Goal: Information Seeking & Learning: Learn about a topic

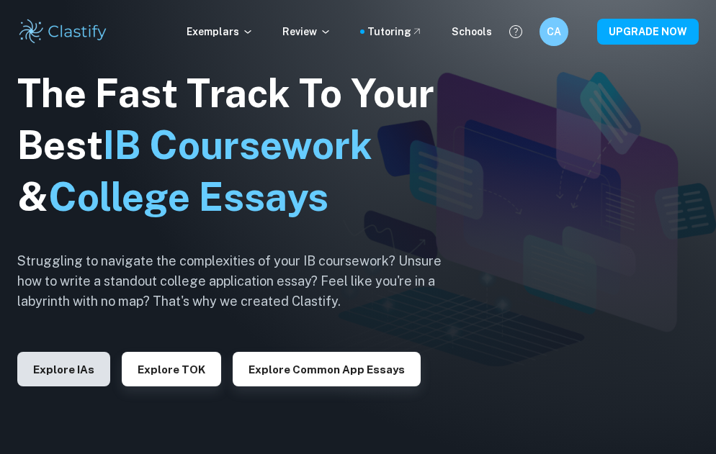
click at [88, 368] on button "Explore IAs" at bounding box center [63, 369] width 93 height 35
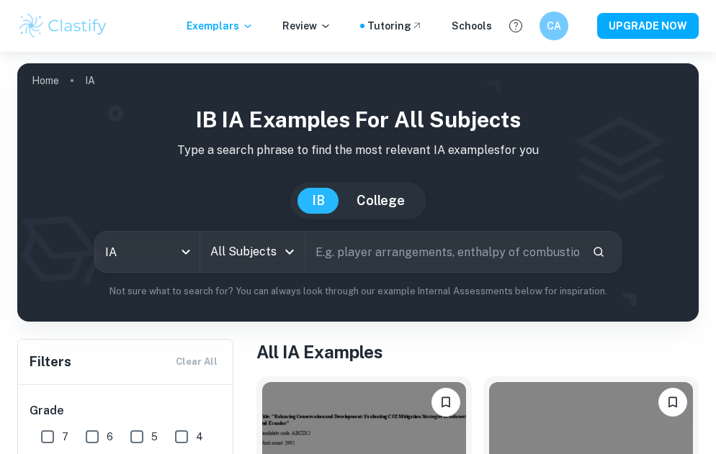
scroll to position [111, 0]
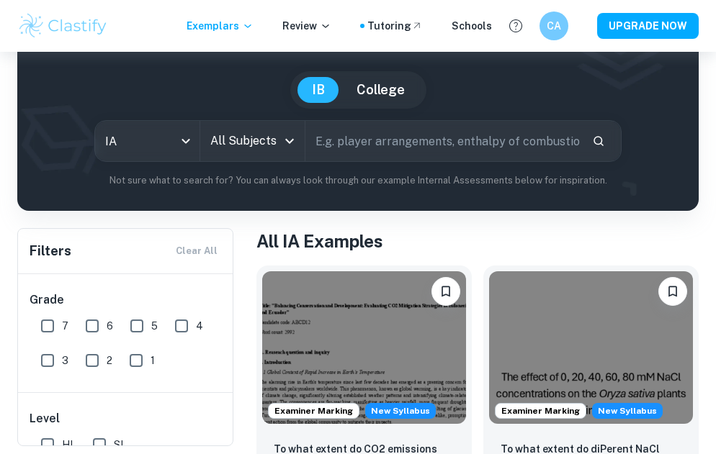
click at [280, 145] on button "Open" at bounding box center [289, 141] width 20 height 20
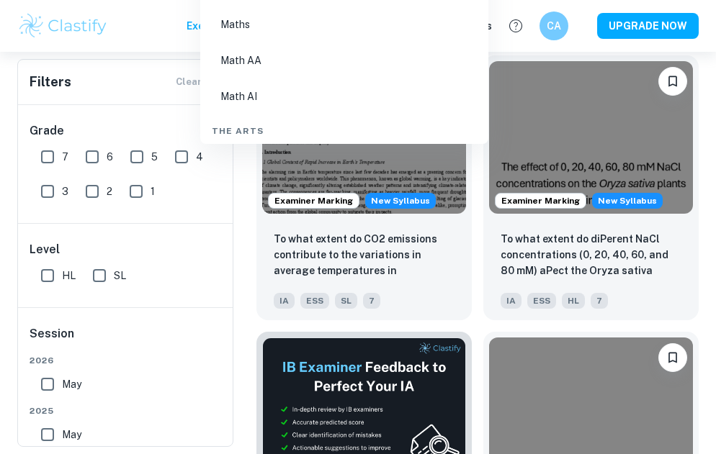
scroll to position [2481, 0]
click at [255, 71] on li "Math AI" at bounding box center [344, 79] width 276 height 33
type input "Math AI"
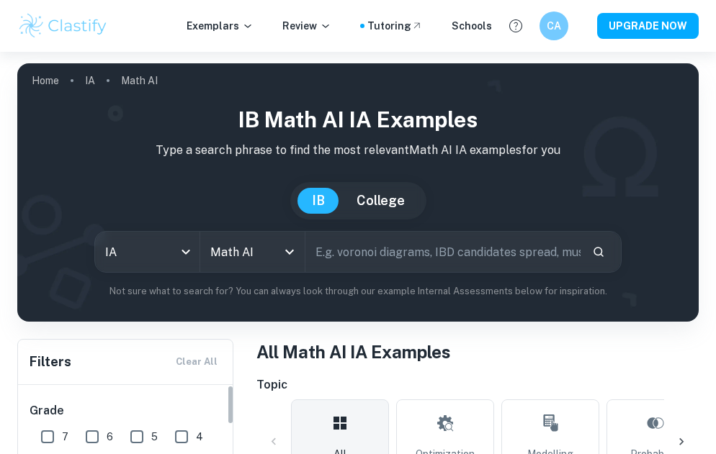
click at [52, 432] on input "7" at bounding box center [47, 437] width 29 height 29
checkbox input "true"
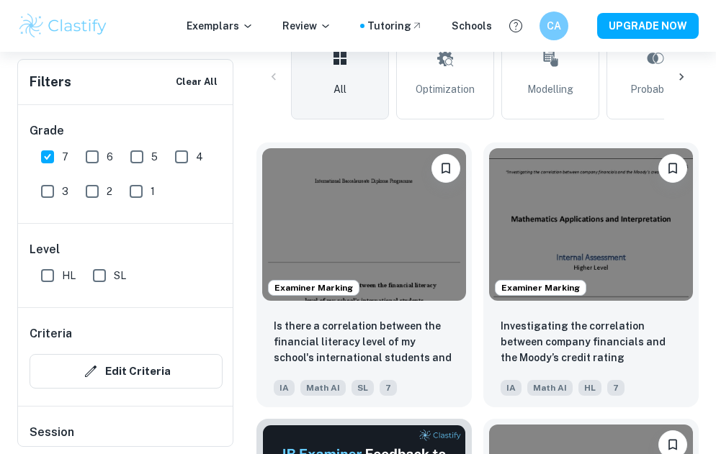
scroll to position [403, 0]
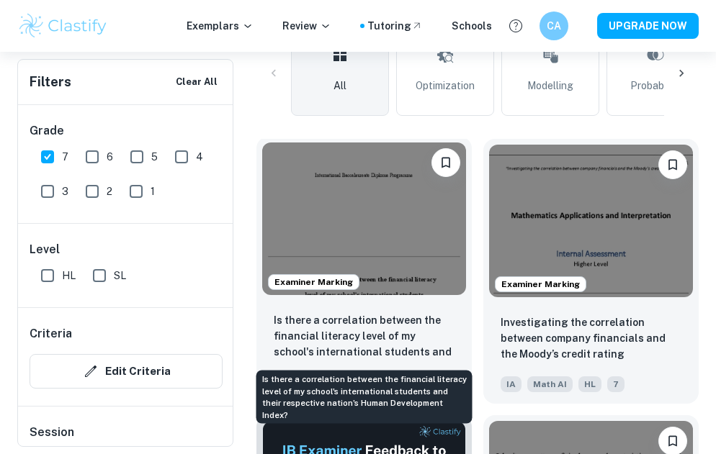
click at [340, 324] on p "Is there a correlation between the financial literacy level of my school's inte…" at bounding box center [364, 336] width 181 height 49
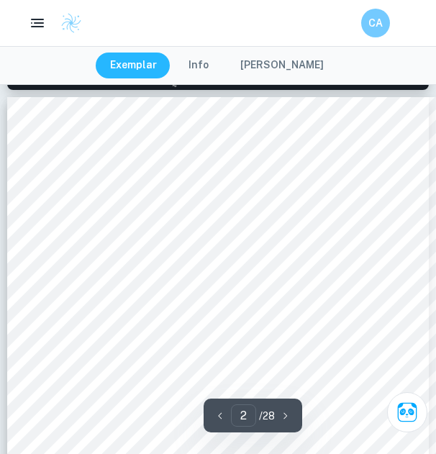
scroll to position [623, 0]
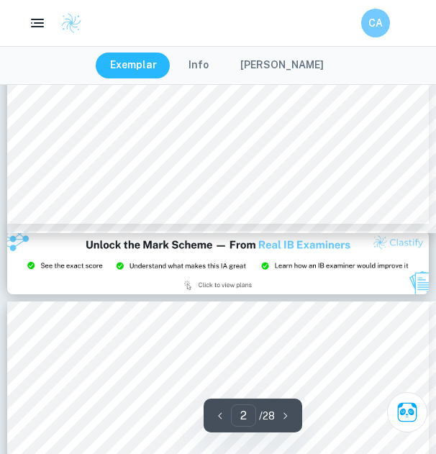
type input "3"
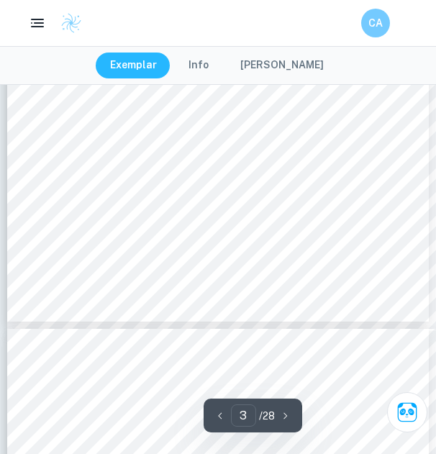
scroll to position [1666, 0]
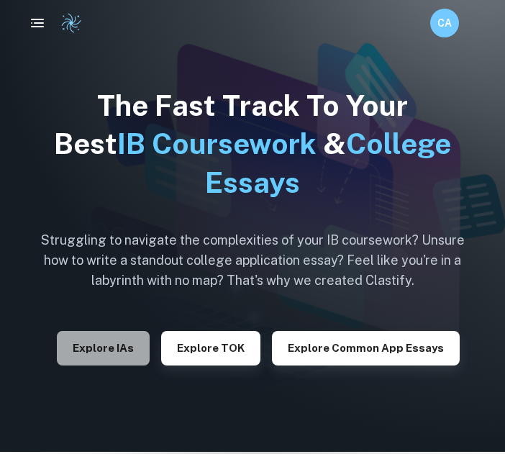
click at [113, 345] on button "Explore IAs" at bounding box center [103, 348] width 93 height 35
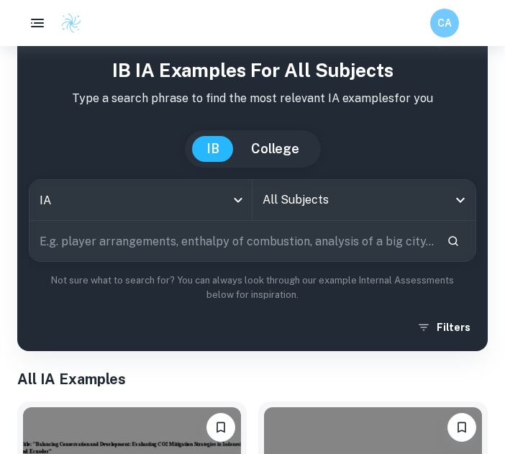
scroll to position [48, 0]
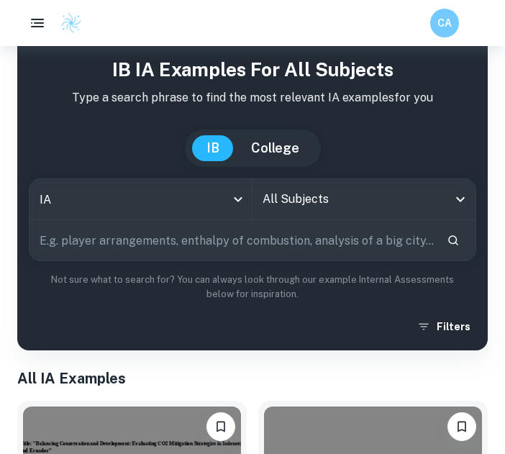
click at [307, 203] on input "All Subjects" at bounding box center [353, 199] width 189 height 27
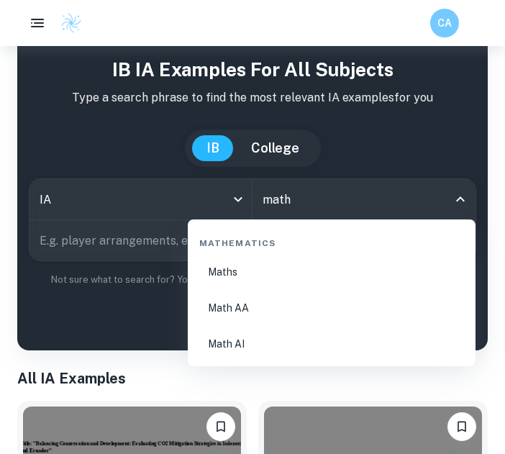
click at [251, 347] on li "Math AI" at bounding box center [332, 344] width 276 height 33
type input "Math AI"
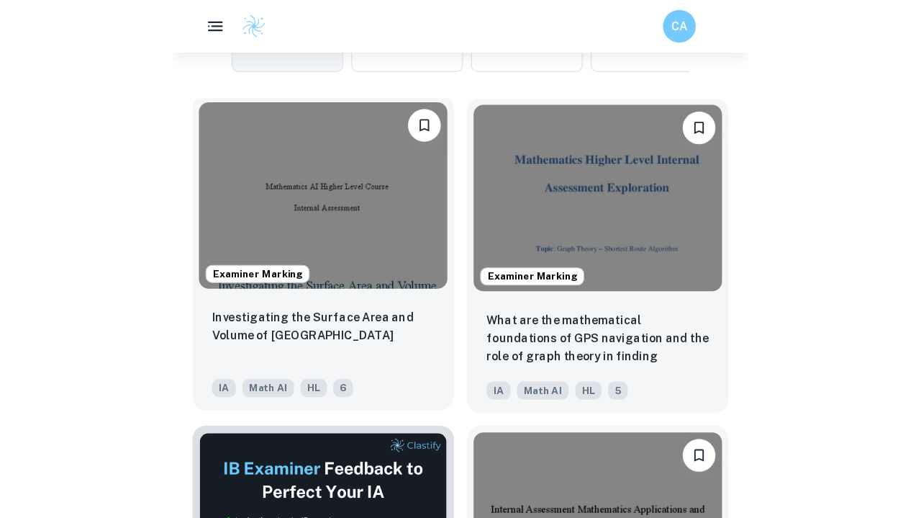
scroll to position [533, 0]
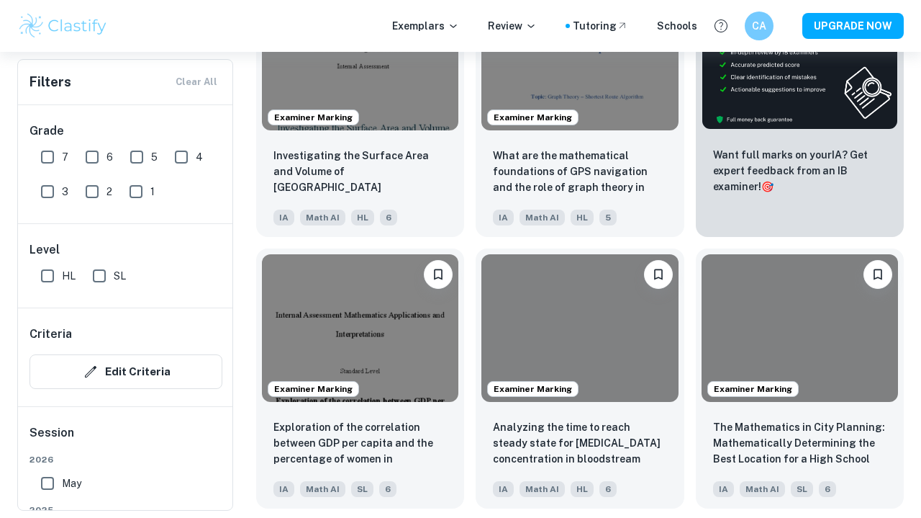
click at [53, 153] on input "7" at bounding box center [47, 157] width 29 height 29
checkbox input "true"
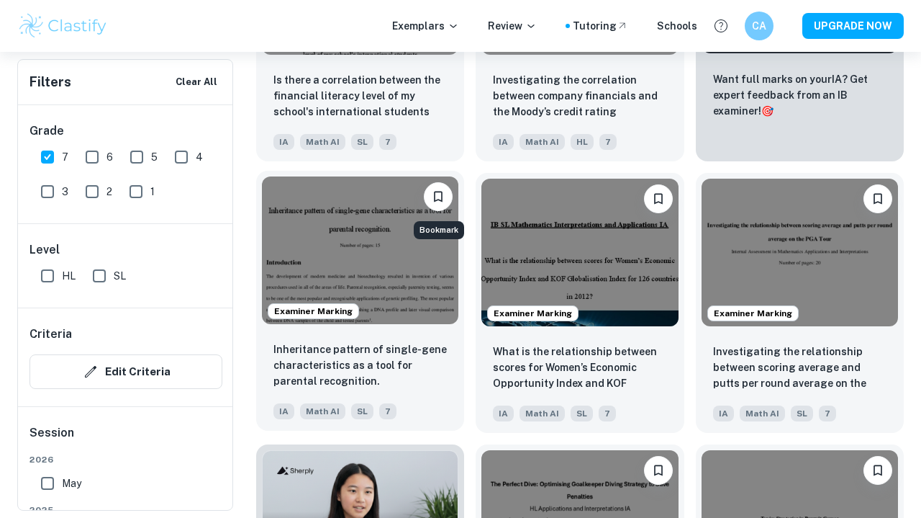
scroll to position [649, 0]
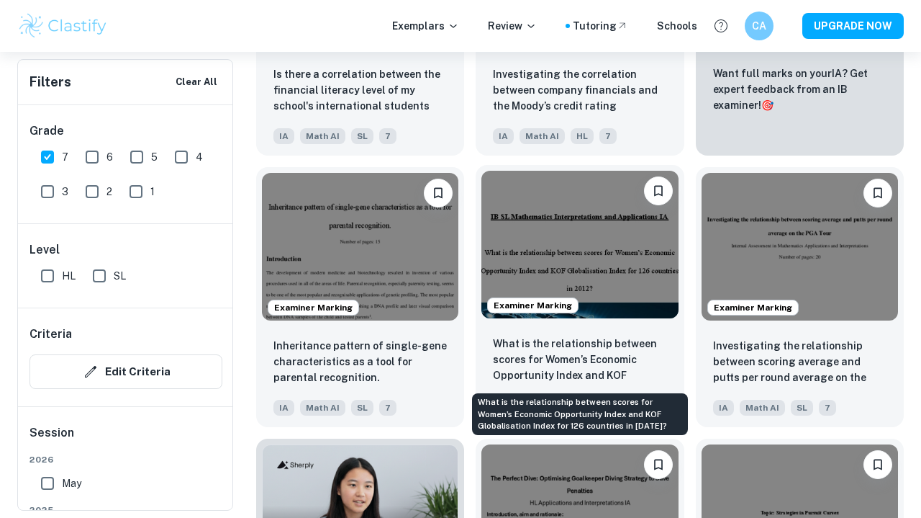
click at [505, 361] on p "What is the relationship between scores for Women’s Economic Opportunity Index …" at bounding box center [579, 359] width 173 height 49
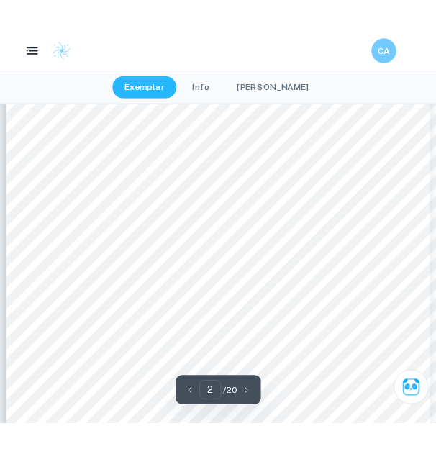
scroll to position [929, 0]
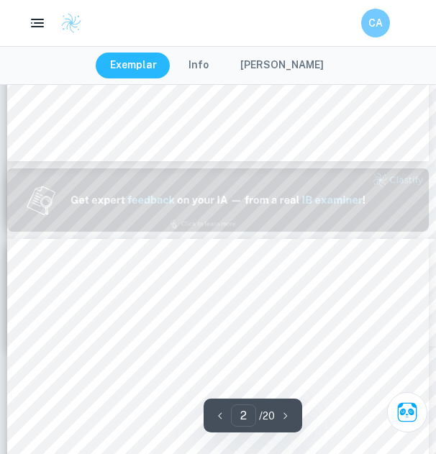
type input "1"
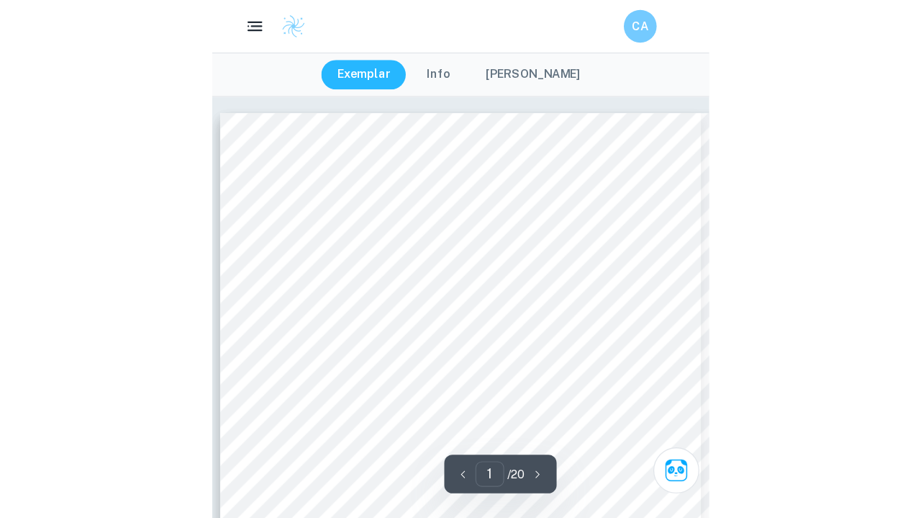
scroll to position [0, 0]
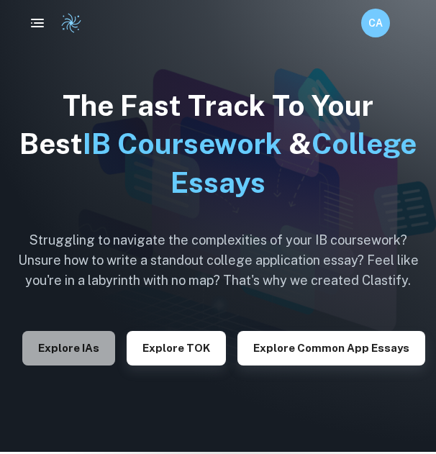
click at [91, 356] on button "Explore IAs" at bounding box center [68, 348] width 93 height 35
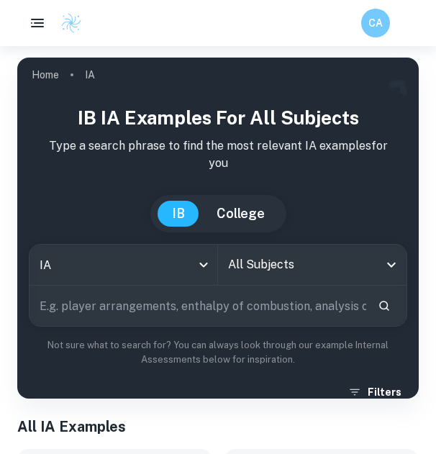
click at [292, 251] on input "All Subjects" at bounding box center [302, 264] width 154 height 27
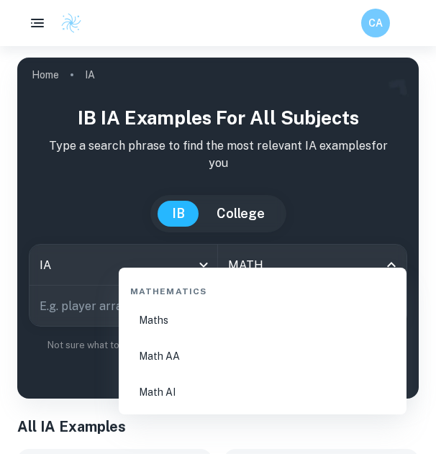
click at [204, 392] on li "Math AI" at bounding box center [263, 392] width 276 height 33
type input "Math AI"
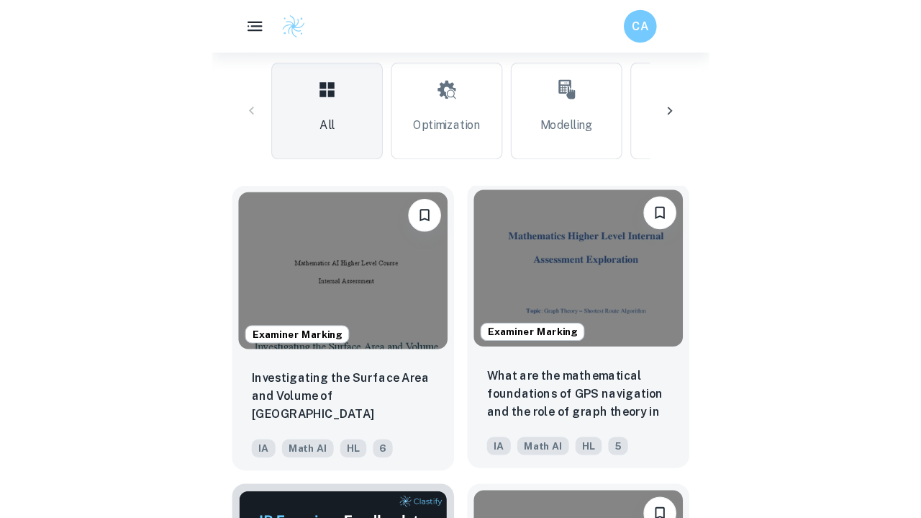
scroll to position [425, 0]
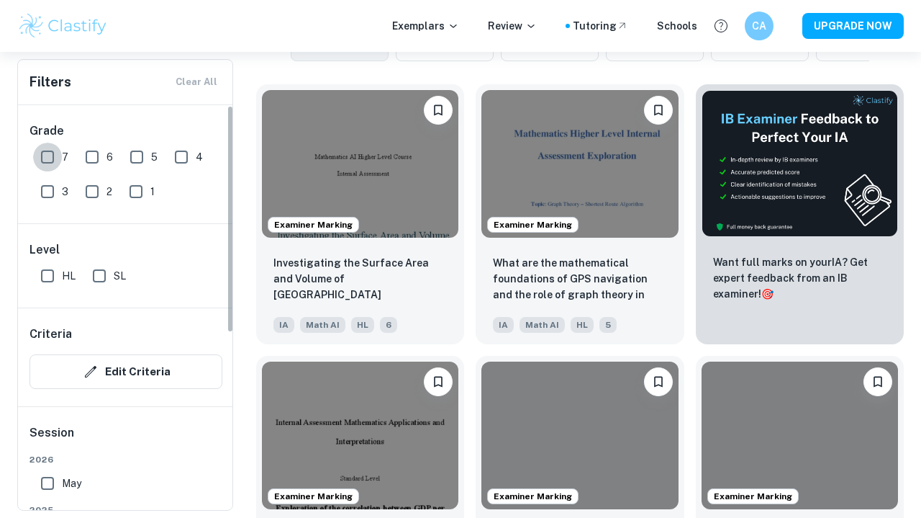
click at [45, 150] on input "7" at bounding box center [47, 157] width 29 height 29
checkbox input "true"
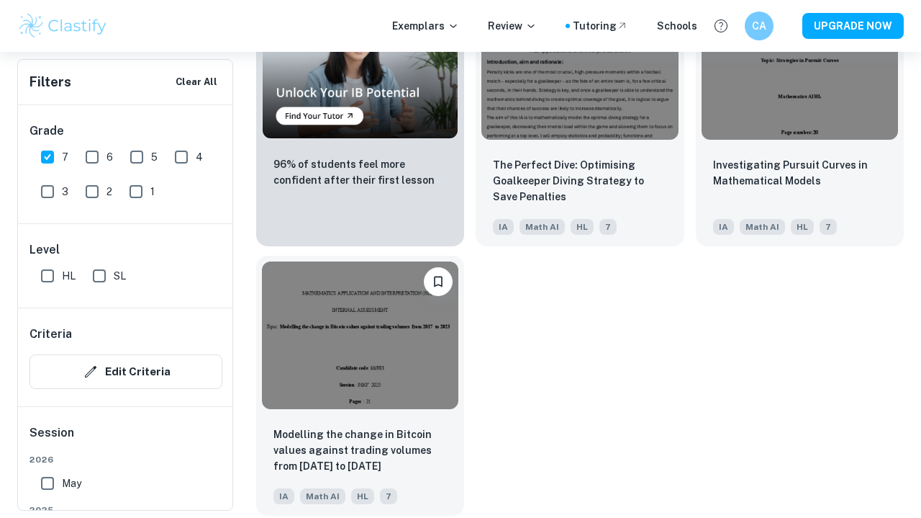
scroll to position [1101, 0]
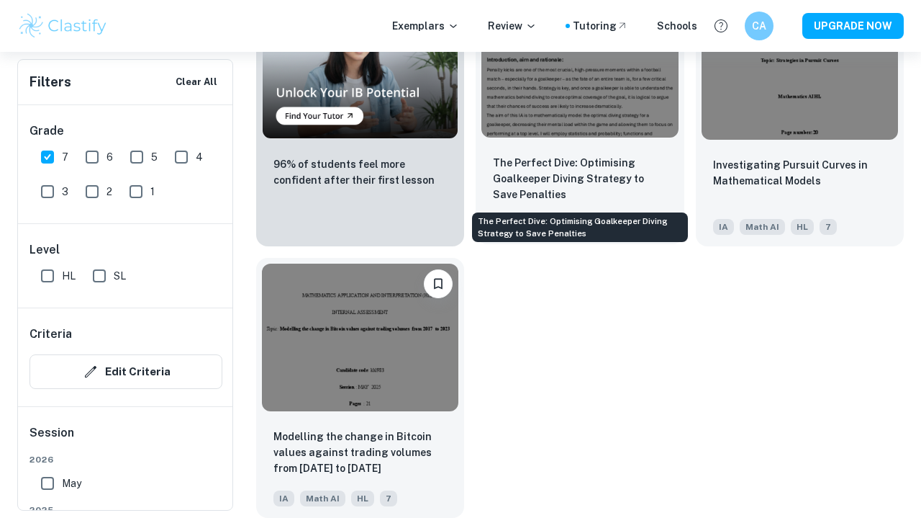
click at [436, 181] on p "The Perfect Dive: Optimising Goalkeeper Diving Strategy to Save Penalties" at bounding box center [579, 179] width 173 height 48
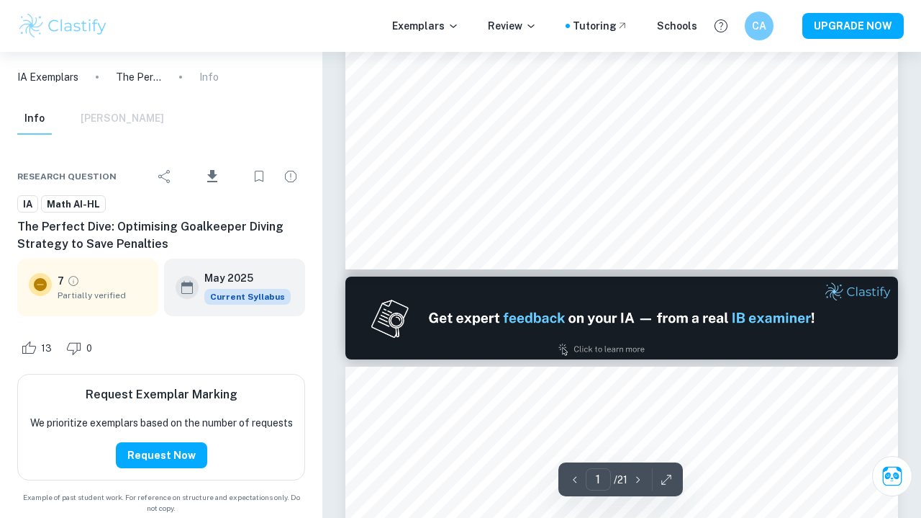
type input "2"
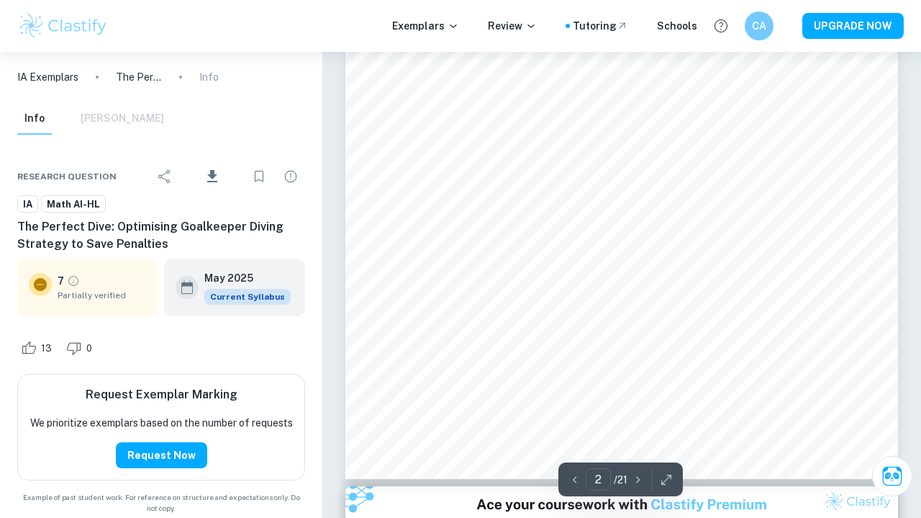
scroll to position [1279, 0]
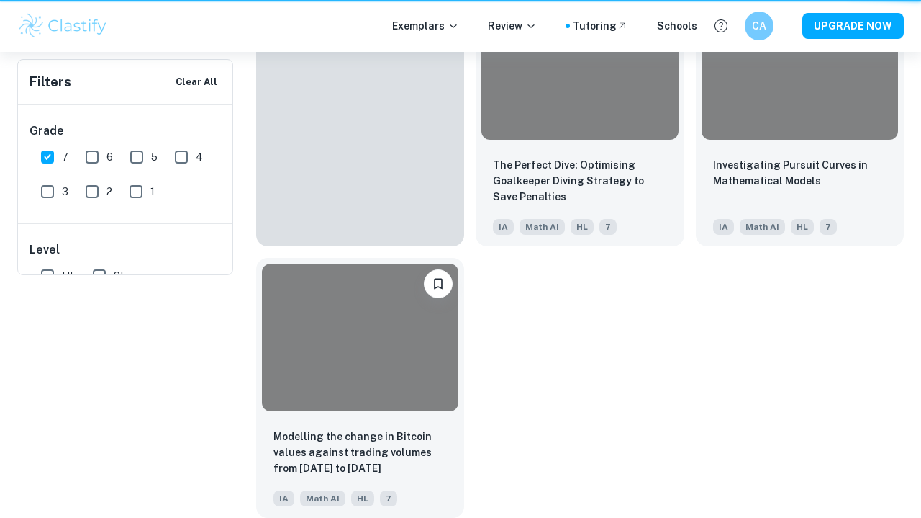
scroll to position [1101, 0]
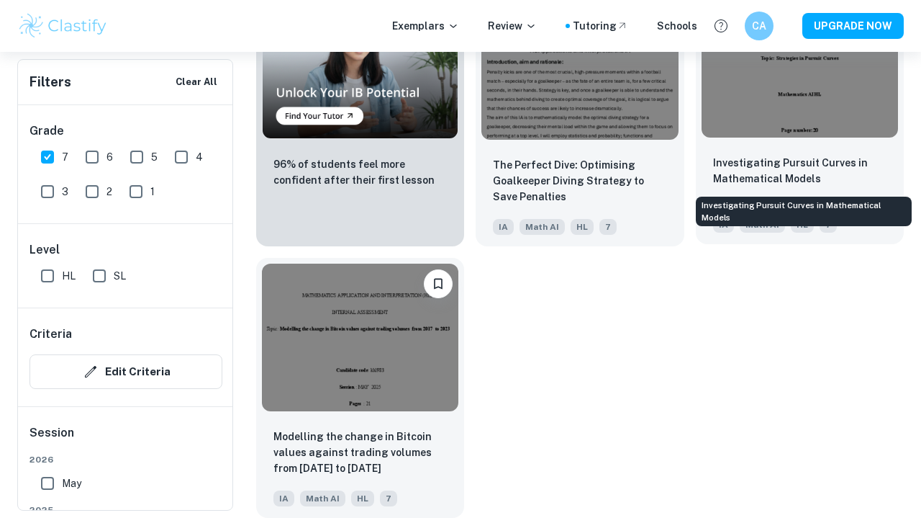
click at [436, 166] on p "Investigating Pursuit Curves in Mathematical Models" at bounding box center [799, 171] width 173 height 32
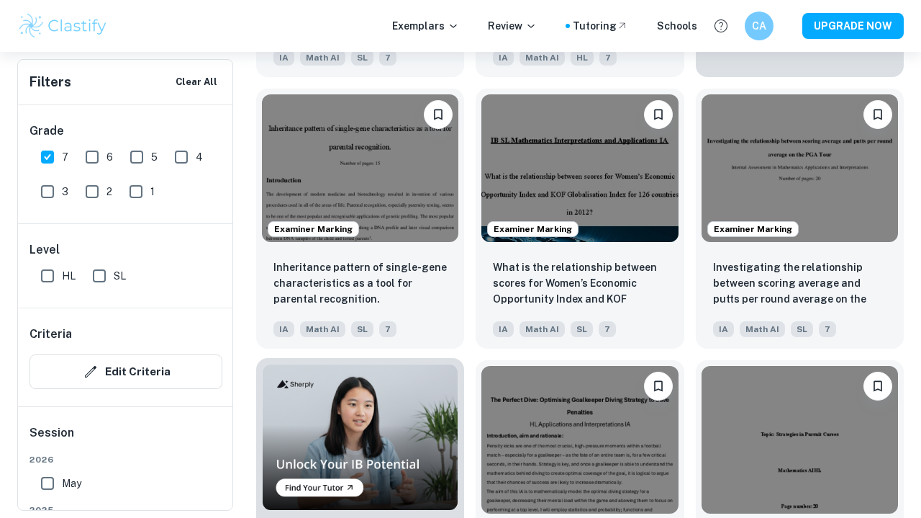
scroll to position [723, 0]
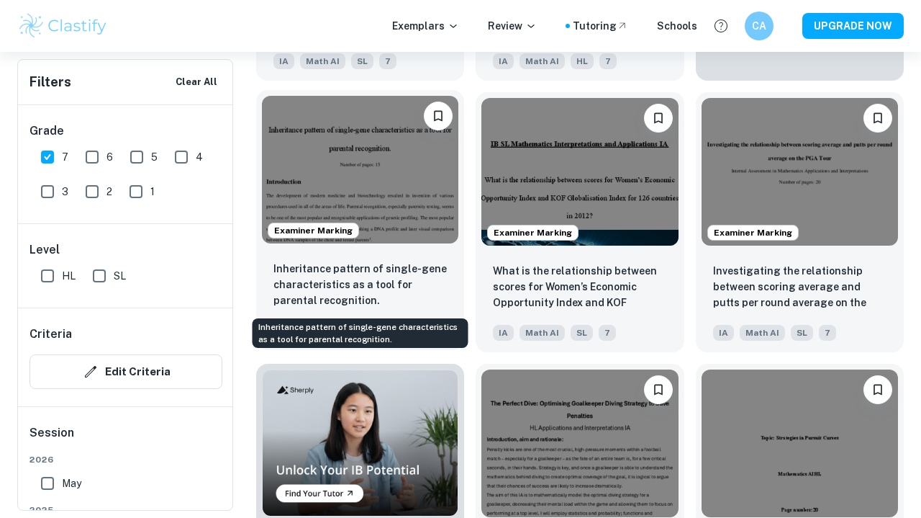
click at [375, 266] on p "Inheritance pattern of single-gene characteristics as a tool for parental recog…" at bounding box center [360, 285] width 173 height 48
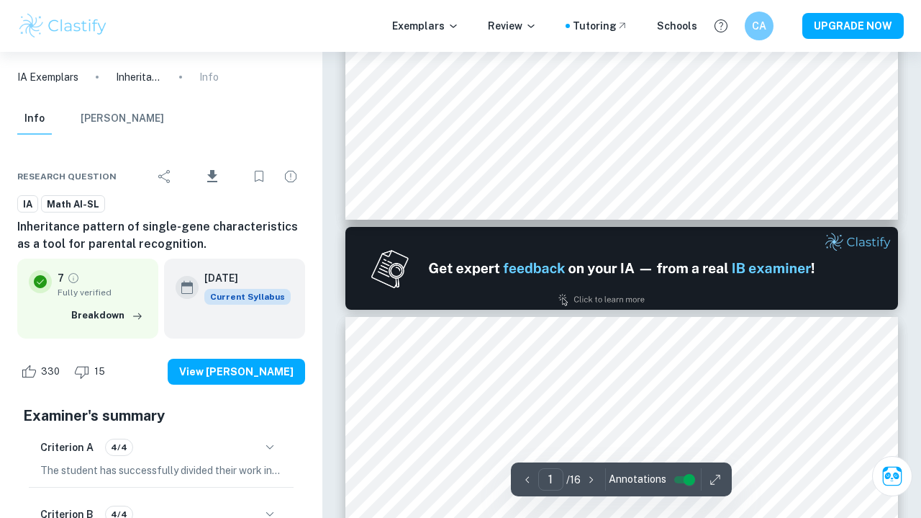
type input "2"
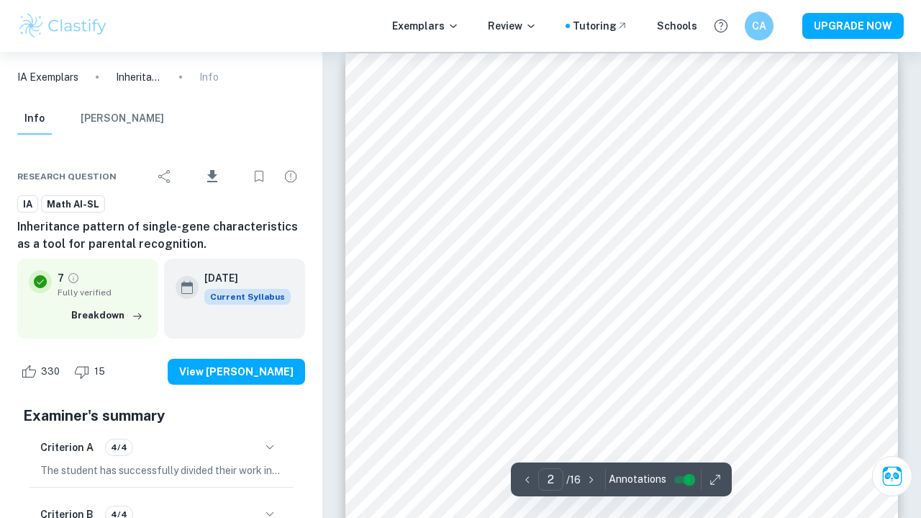
scroll to position [826, 0]
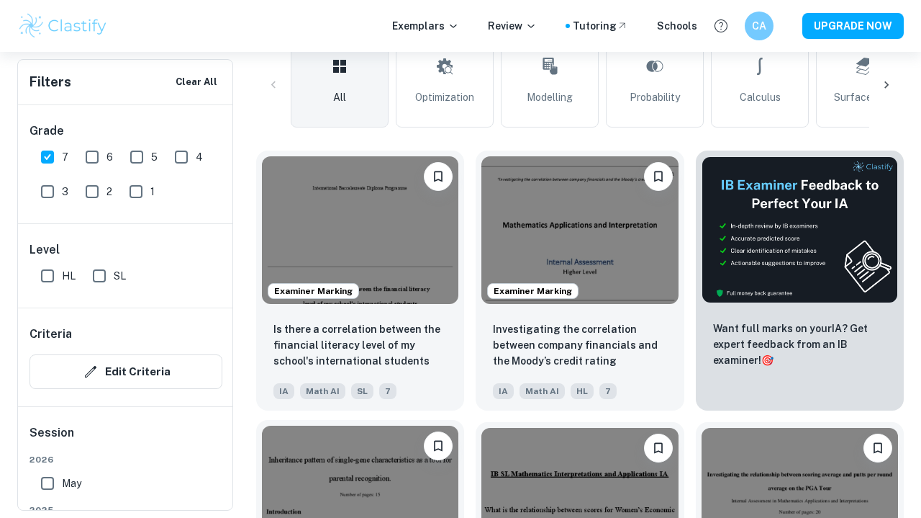
scroll to position [364, 0]
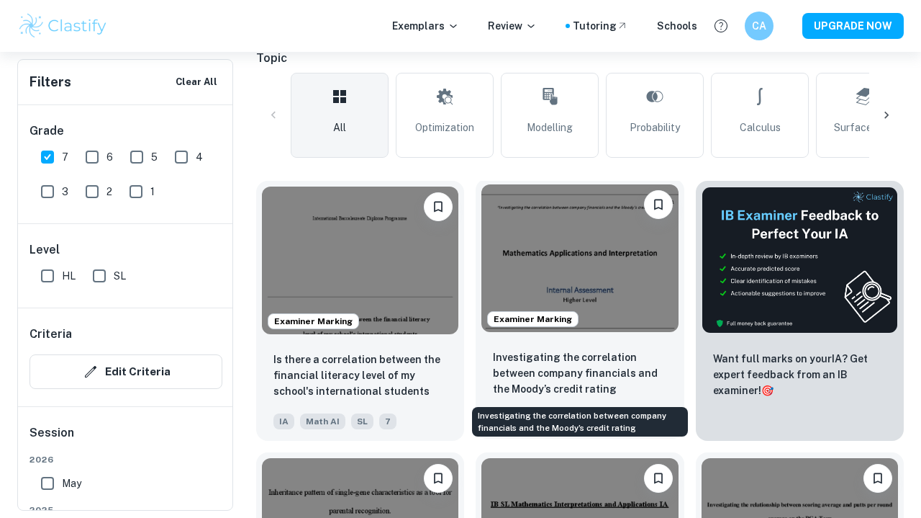
click at [436, 363] on p "Investigating the correlation between company financials and the Moody’s credit…" at bounding box center [579, 373] width 173 height 48
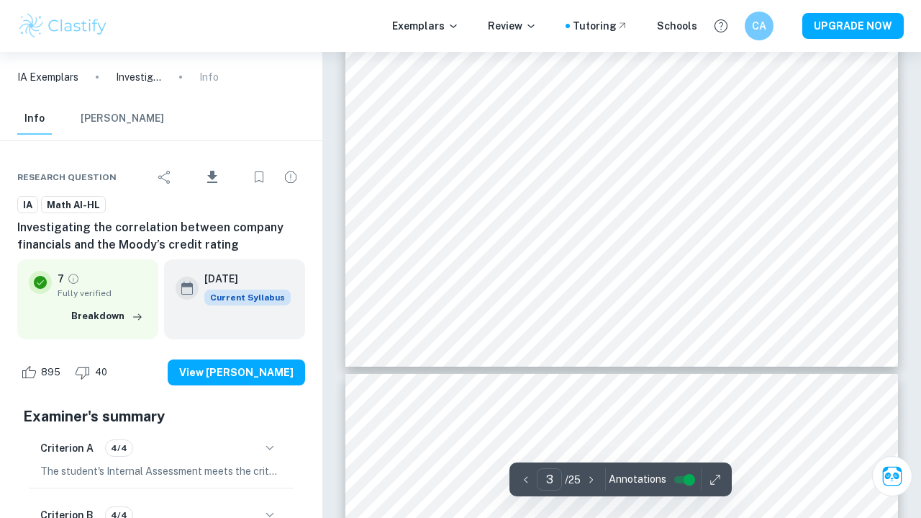
scroll to position [2293, 1]
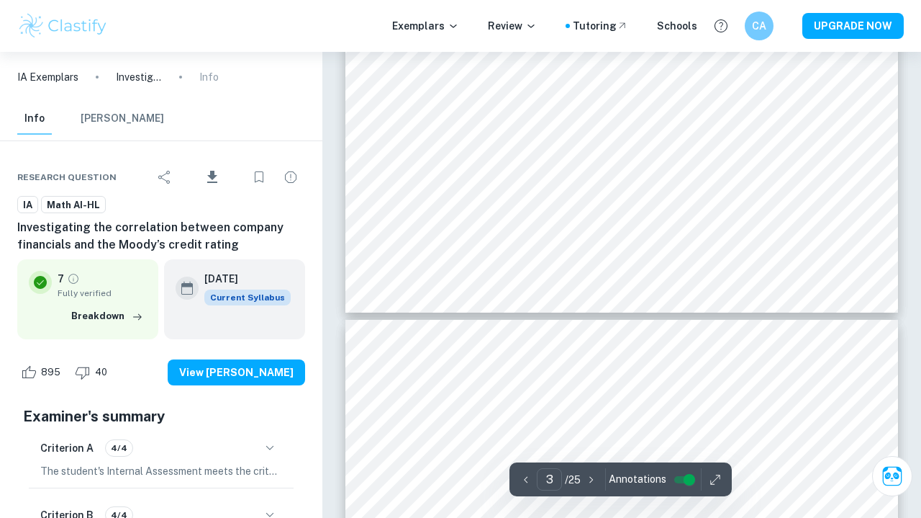
type input "4"
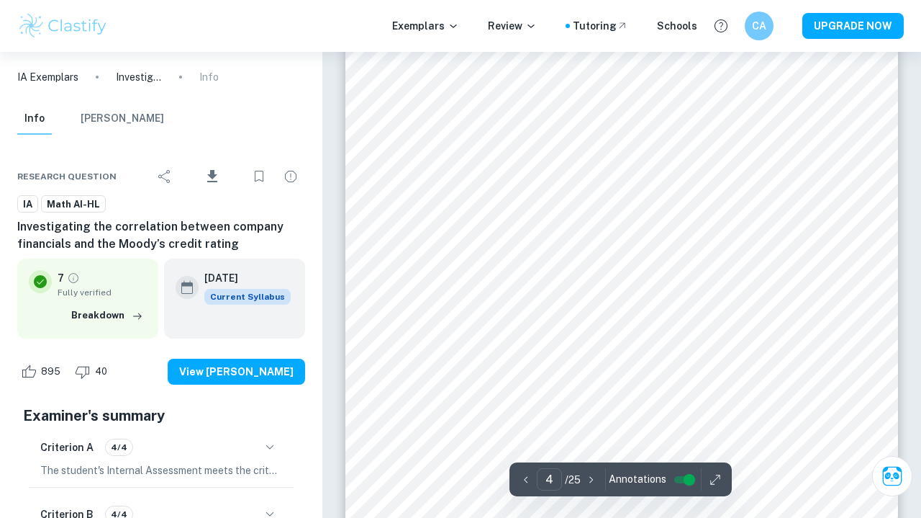
scroll to position [2614, 0]
